Goal: Check status: Check status

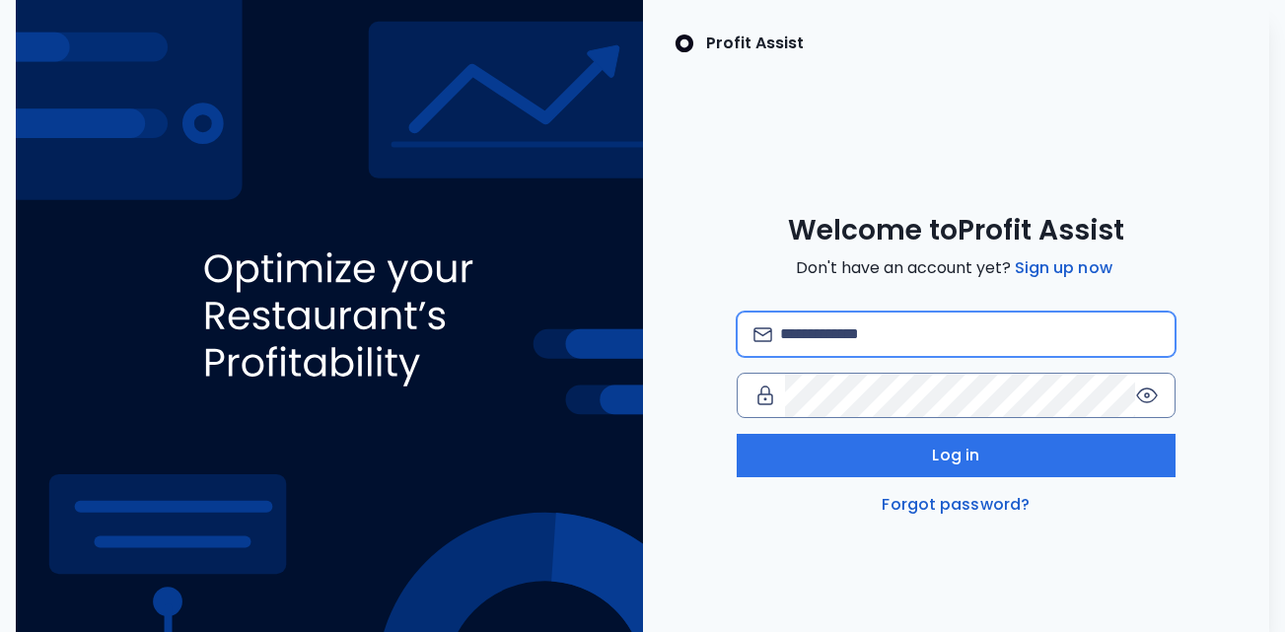
click at [849, 334] on input "email" at bounding box center [969, 334] width 379 height 43
type input "**********"
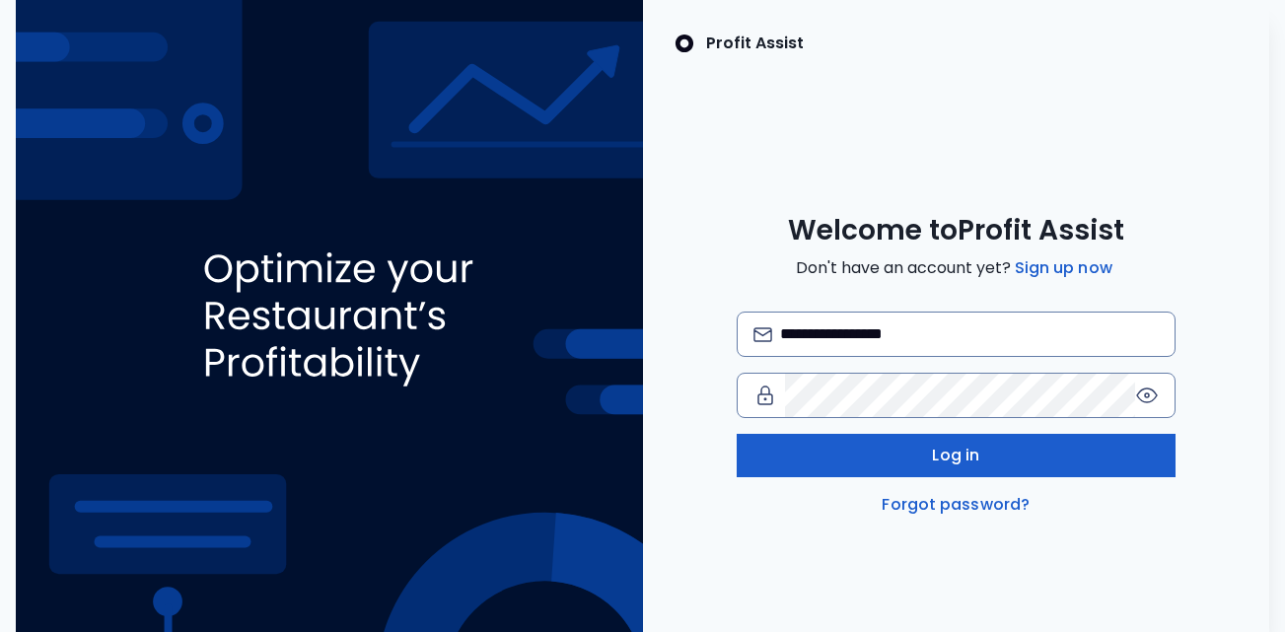
click at [956, 456] on span "Log in" at bounding box center [955, 456] width 47 height 24
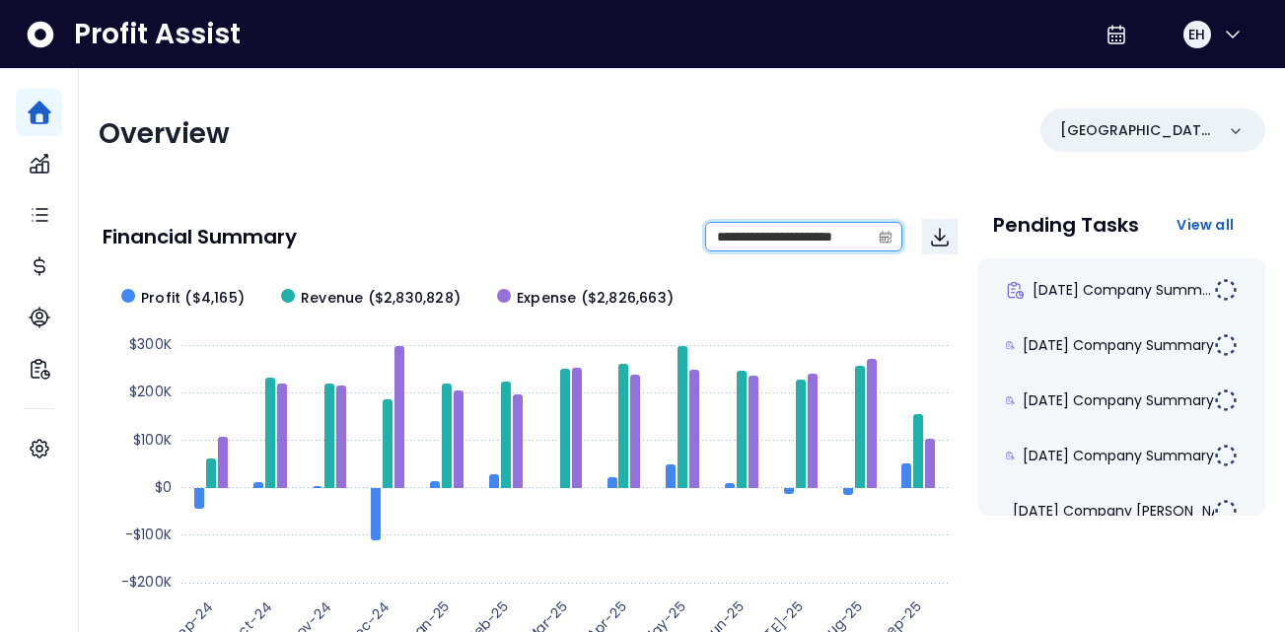
click at [792, 238] on input "**********" at bounding box center [788, 237] width 164 height 28
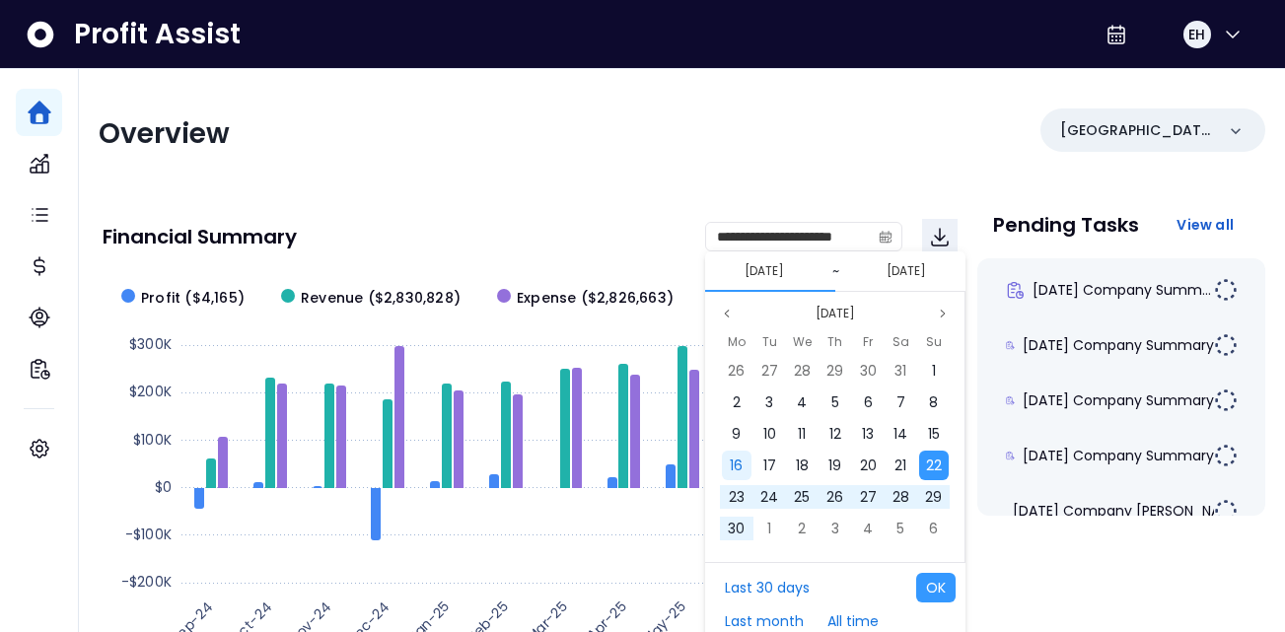
click at [734, 468] on span "16" at bounding box center [736, 465] width 13 height 20
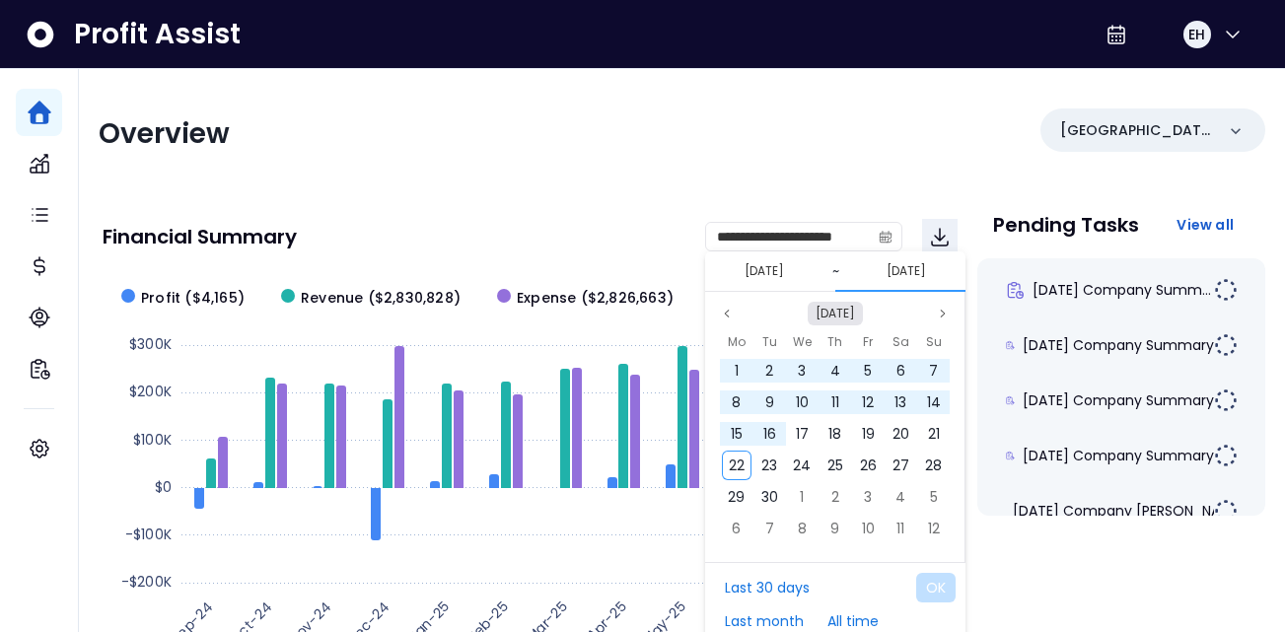
click at [841, 315] on button "Sep 2025" at bounding box center [834, 314] width 55 height 24
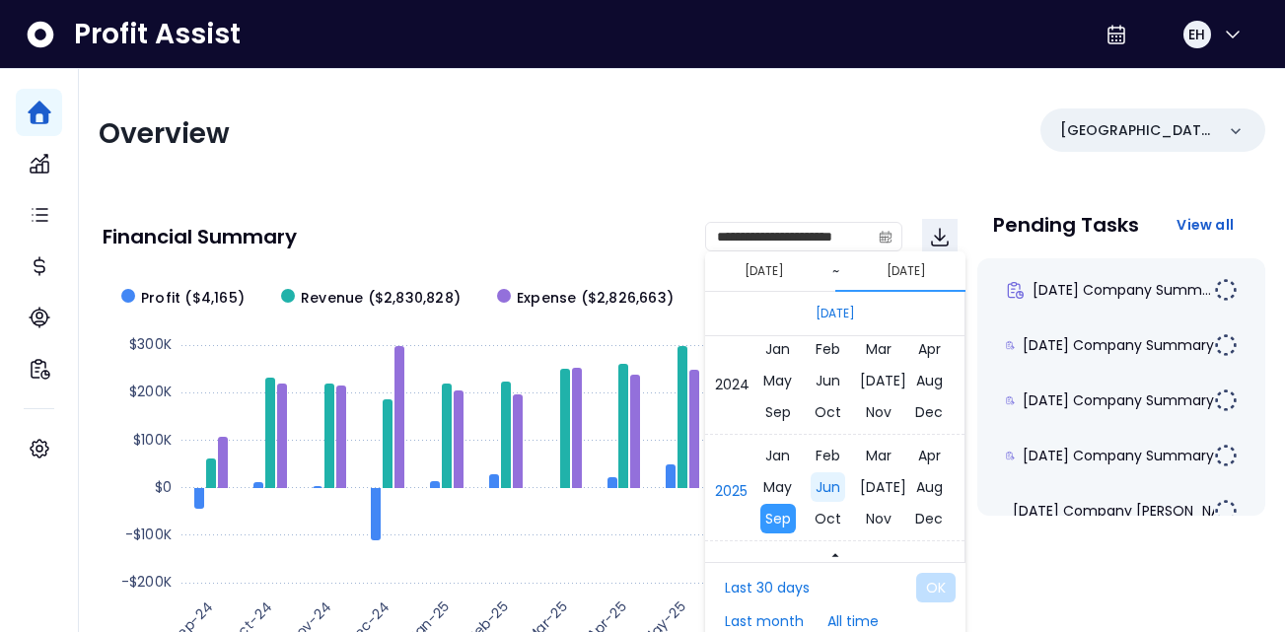
scroll to position [13208, 0]
click at [790, 408] on span "Sep" at bounding box center [777, 414] width 35 height 30
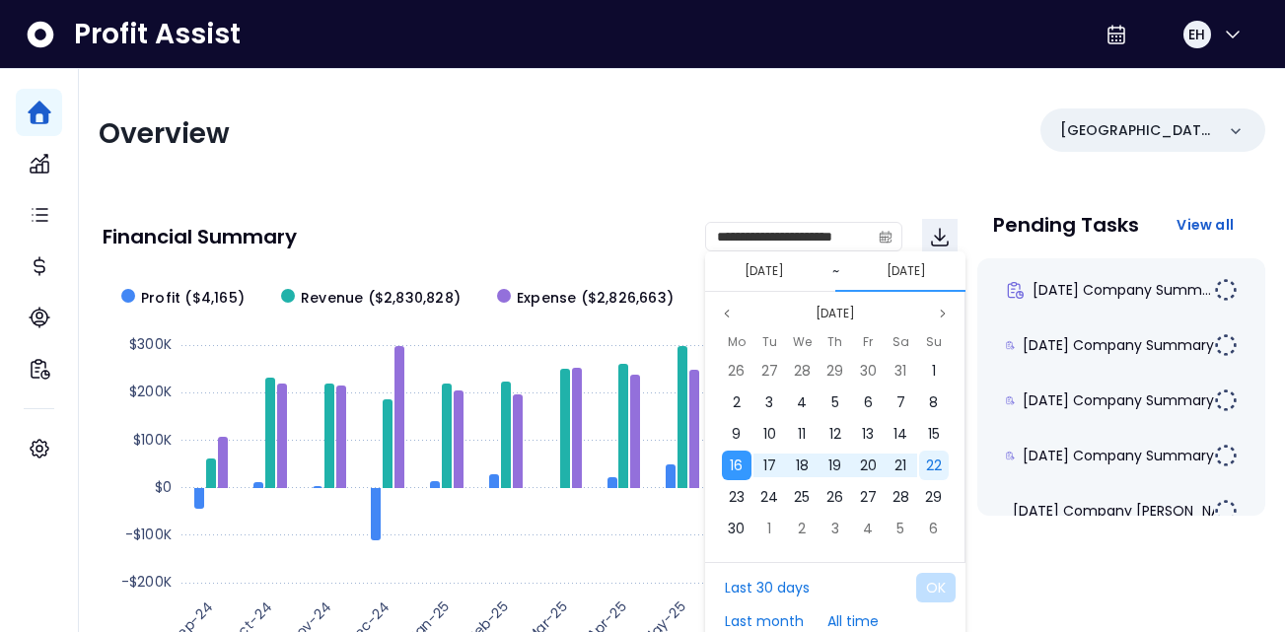
click at [937, 461] on span "22" at bounding box center [934, 465] width 16 height 20
click at [943, 583] on button "OK" at bounding box center [935, 588] width 39 height 30
type input "**********"
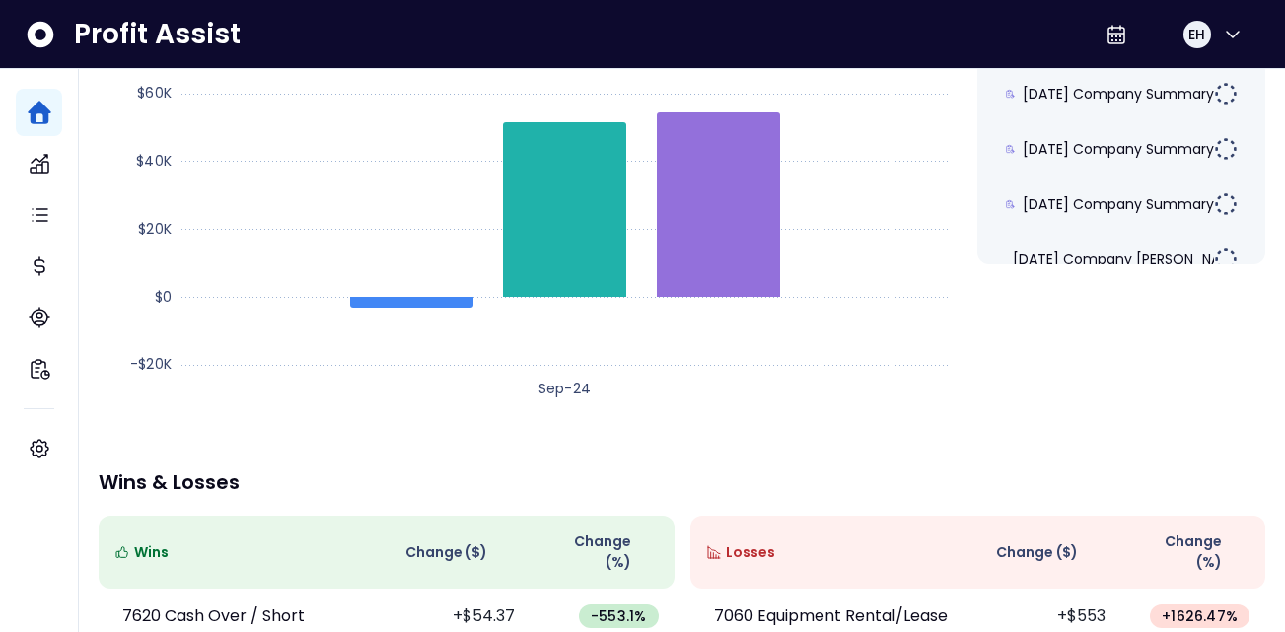
scroll to position [0, 0]
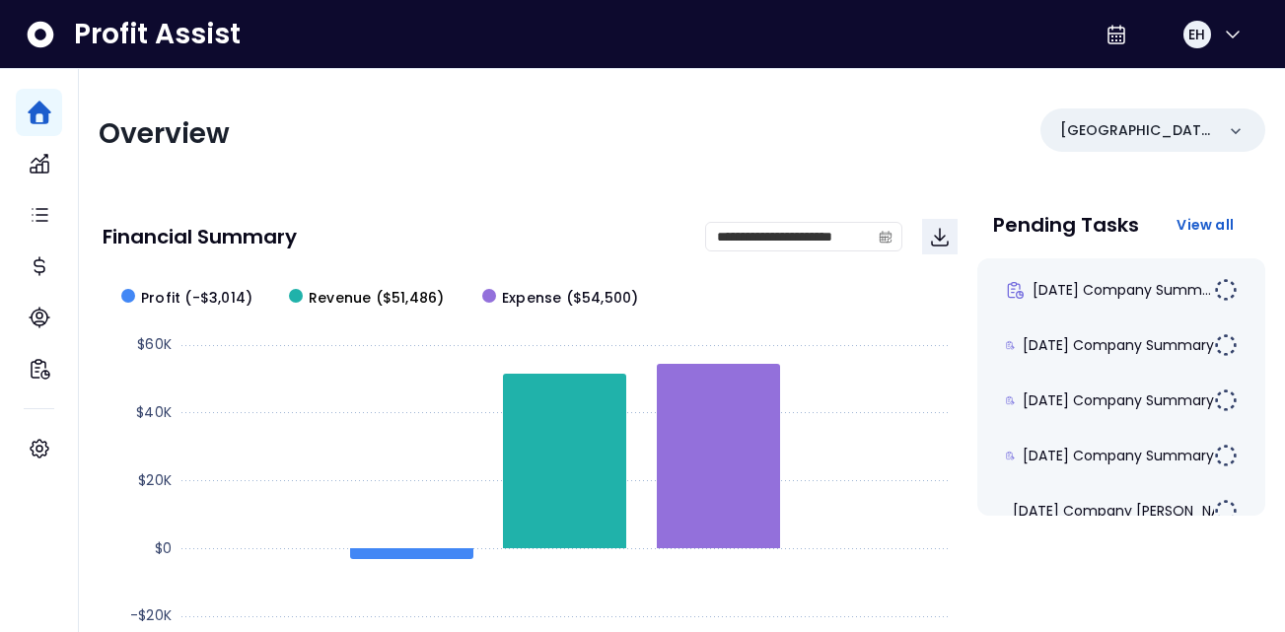
click at [363, 298] on span "Revenue ($51,486)" at bounding box center [376, 298] width 135 height 21
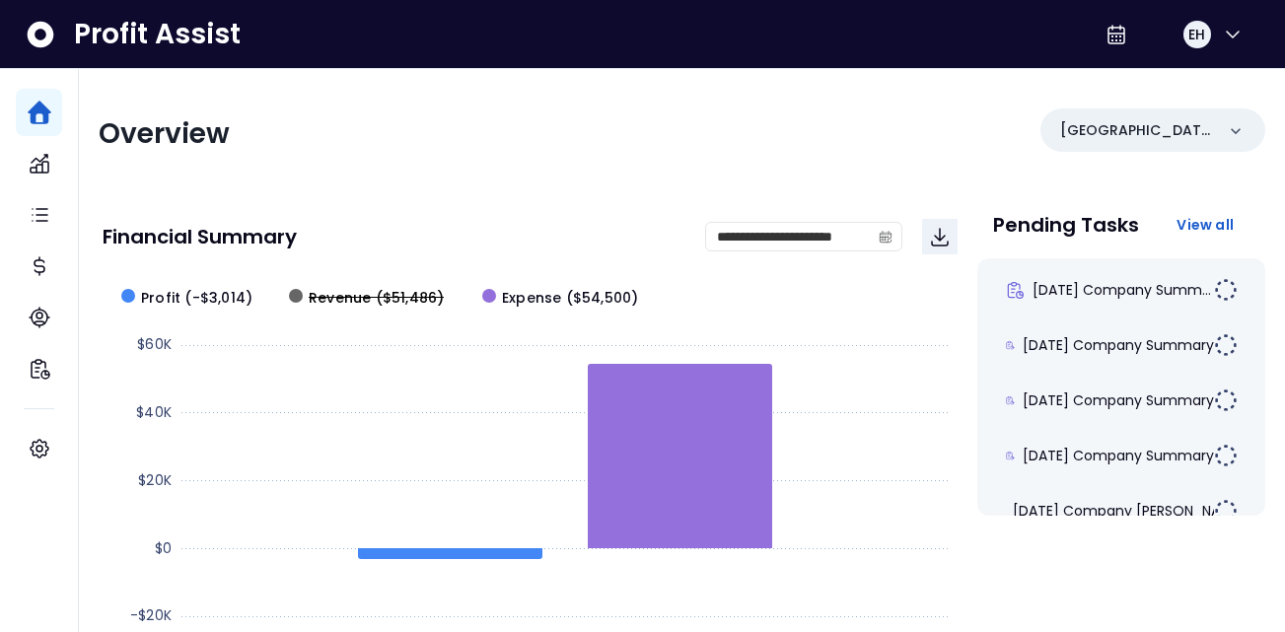
click at [378, 301] on span "Revenue ($51,486)" at bounding box center [376, 298] width 135 height 21
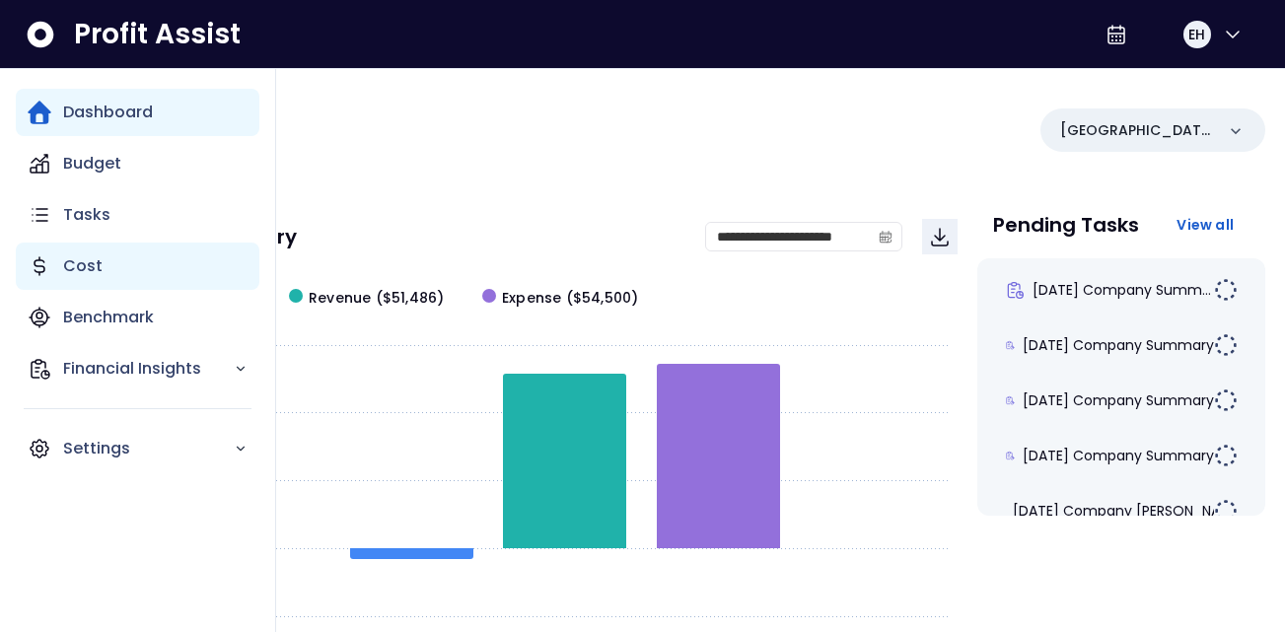
click at [87, 257] on p "Cost" at bounding box center [82, 266] width 39 height 24
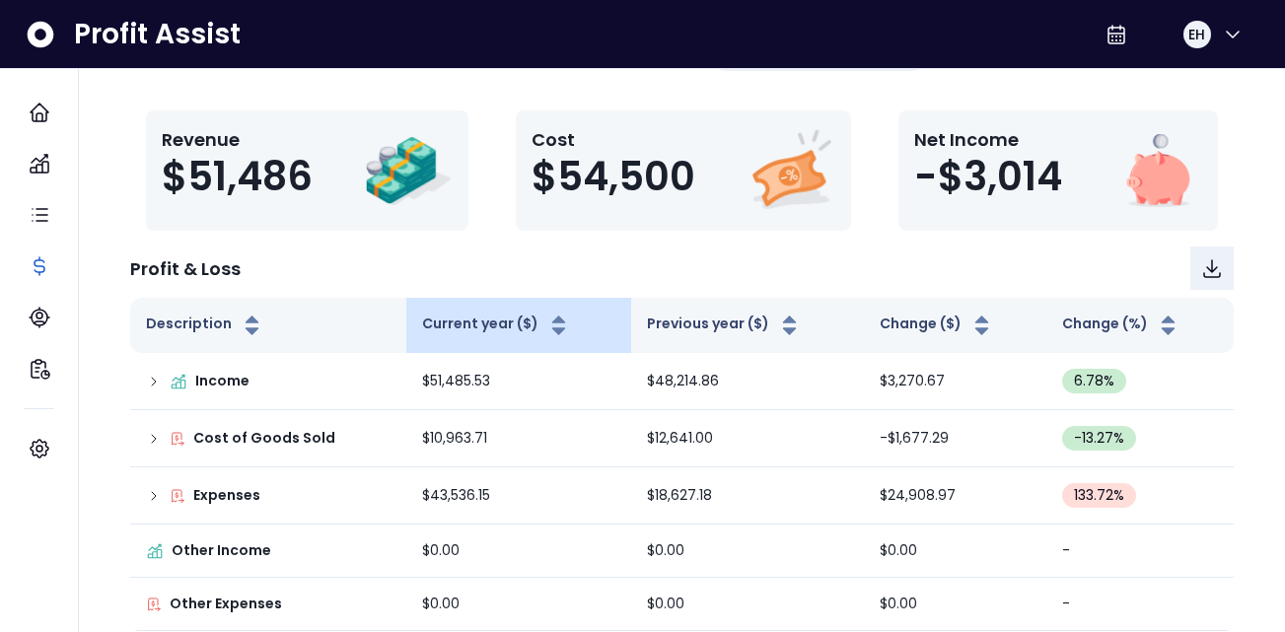
scroll to position [82, 0]
